Goal: Find specific page/section: Find specific page/section

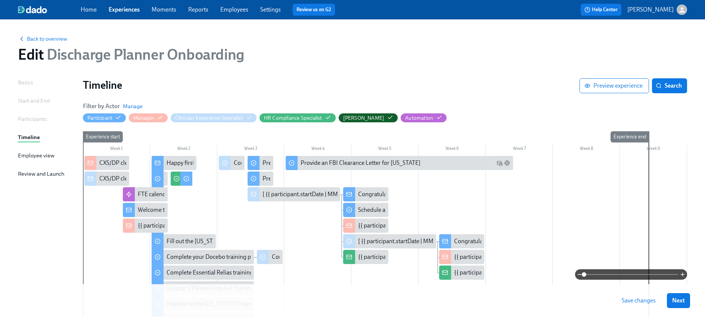
scroll to position [50, 0]
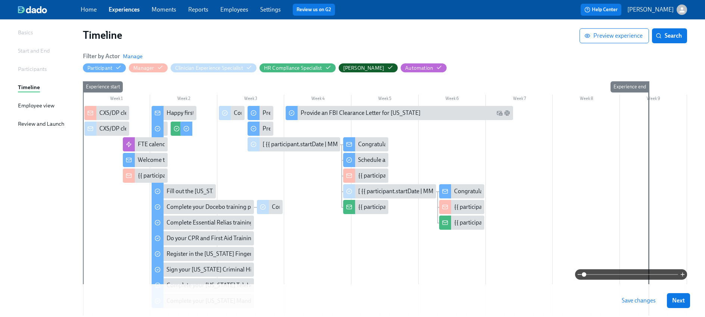
click at [122, 6] on link "Experiences" at bounding box center [124, 9] width 31 height 7
click at [120, 11] on link "Experiences" at bounding box center [124, 9] width 31 height 7
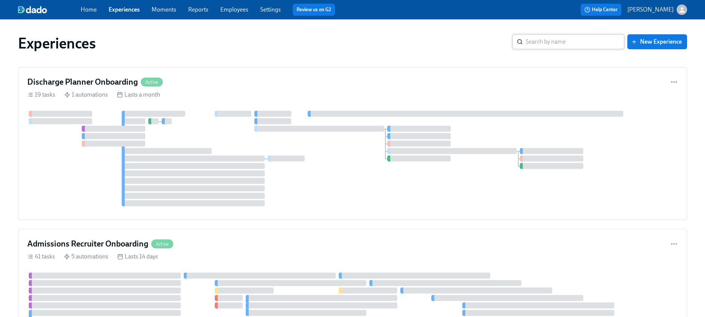
click at [538, 45] on input "search" at bounding box center [575, 41] width 99 height 15
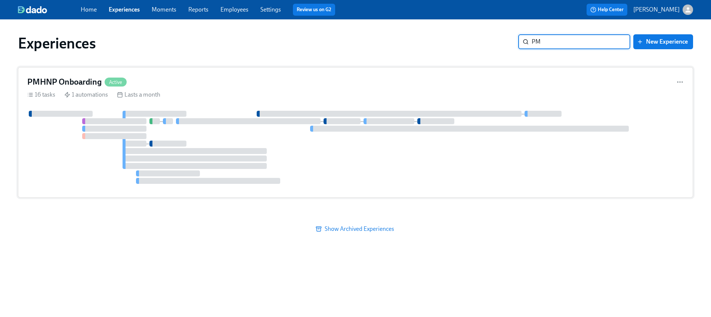
type input "PM"
click at [402, 126] on div at bounding box center [469, 129] width 319 height 6
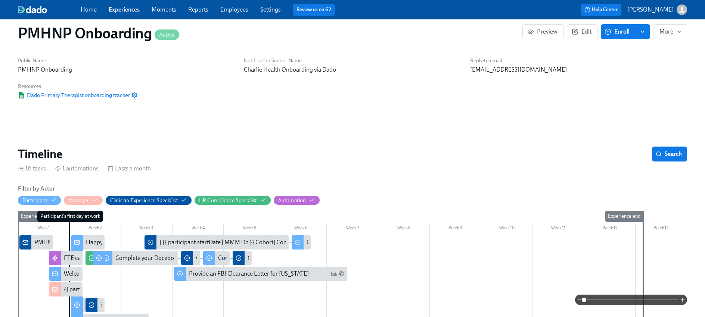
scroll to position [155, 0]
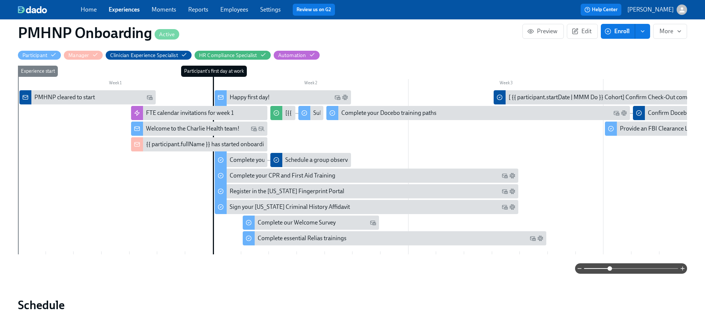
drag, startPoint x: 582, startPoint y: 270, endPoint x: 610, endPoint y: 268, distance: 28.4
click at [610, 268] on span at bounding box center [610, 269] width 4 height 4
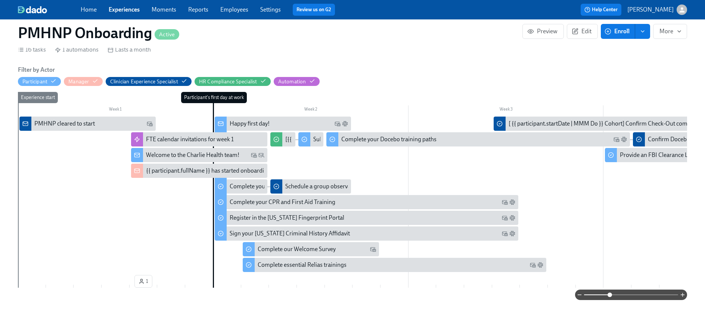
scroll to position [174, 0]
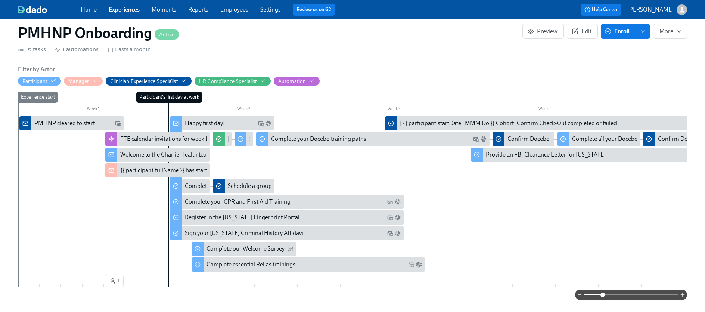
drag, startPoint x: 610, startPoint y: 294, endPoint x: 602, endPoint y: 295, distance: 7.9
click at [602, 295] on span at bounding box center [602, 294] width 4 height 4
